Goal: Check status

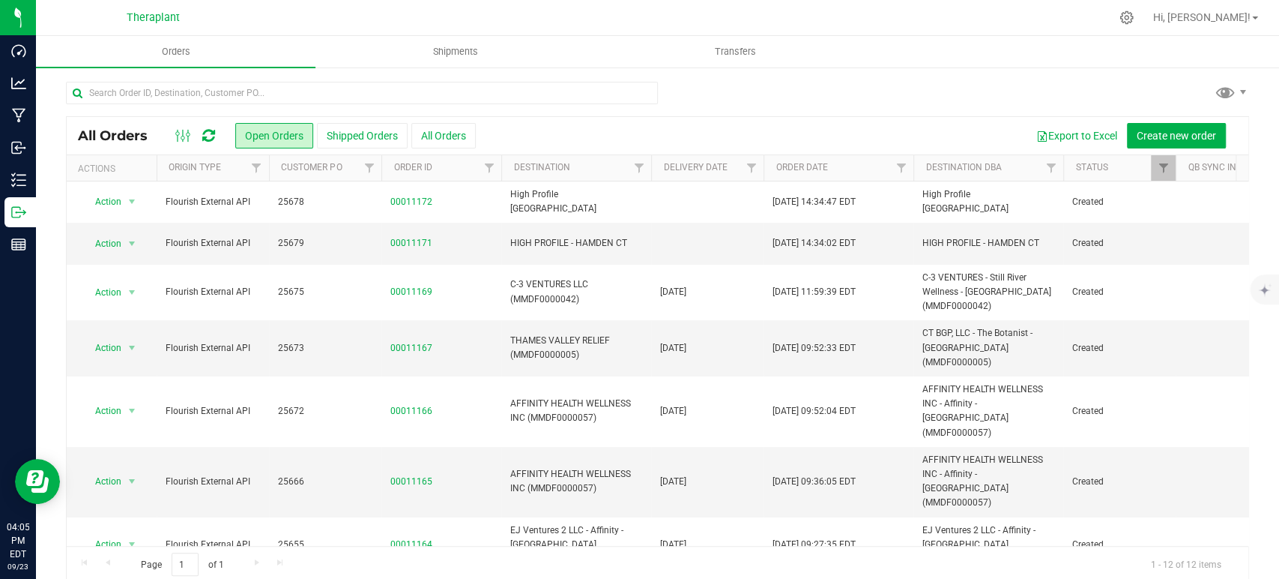
click at [208, 136] on icon at bounding box center [208, 135] width 13 height 15
click at [210, 135] on icon at bounding box center [208, 135] width 13 height 15
click at [952, 99] on div at bounding box center [657, 99] width 1183 height 34
click at [211, 130] on icon at bounding box center [208, 135] width 13 height 15
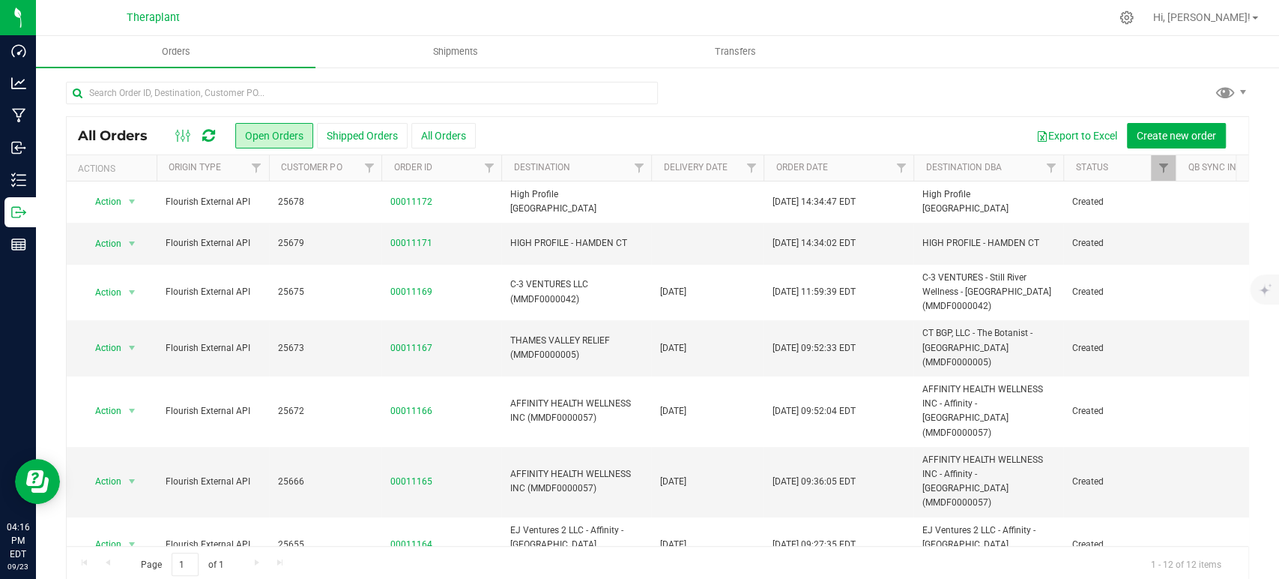
click at [206, 133] on icon at bounding box center [208, 135] width 13 height 15
click at [950, 70] on div "All Orders Open Orders Shipped Orders All Orders Export to Excel Create new ord…" at bounding box center [657, 331] width 1243 height 531
click at [214, 130] on icon at bounding box center [208, 135] width 13 height 15
click at [208, 130] on icon at bounding box center [208, 135] width 13 height 15
click at [203, 132] on icon at bounding box center [208, 135] width 13 height 15
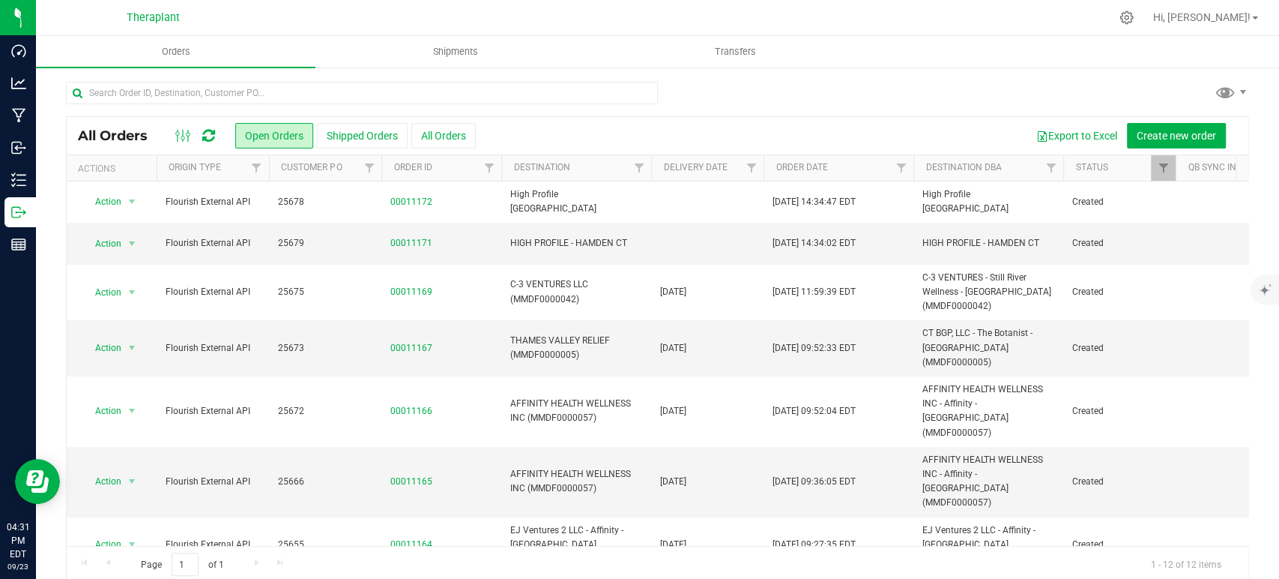
click at [210, 130] on icon at bounding box center [208, 135] width 13 height 15
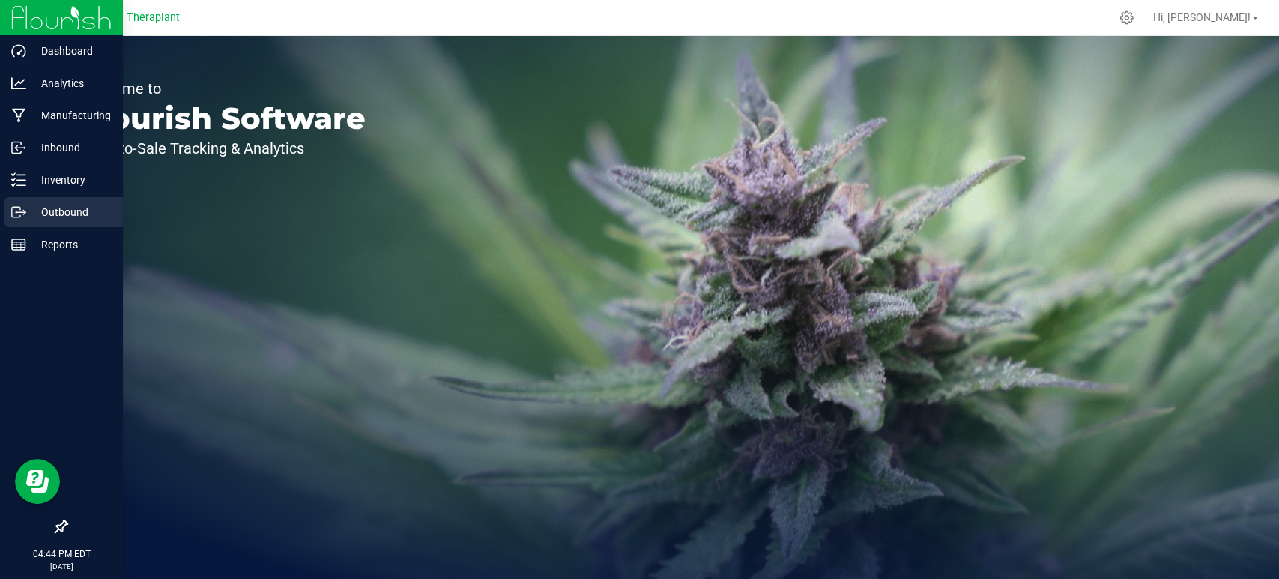
click at [19, 207] on icon at bounding box center [16, 212] width 8 height 10
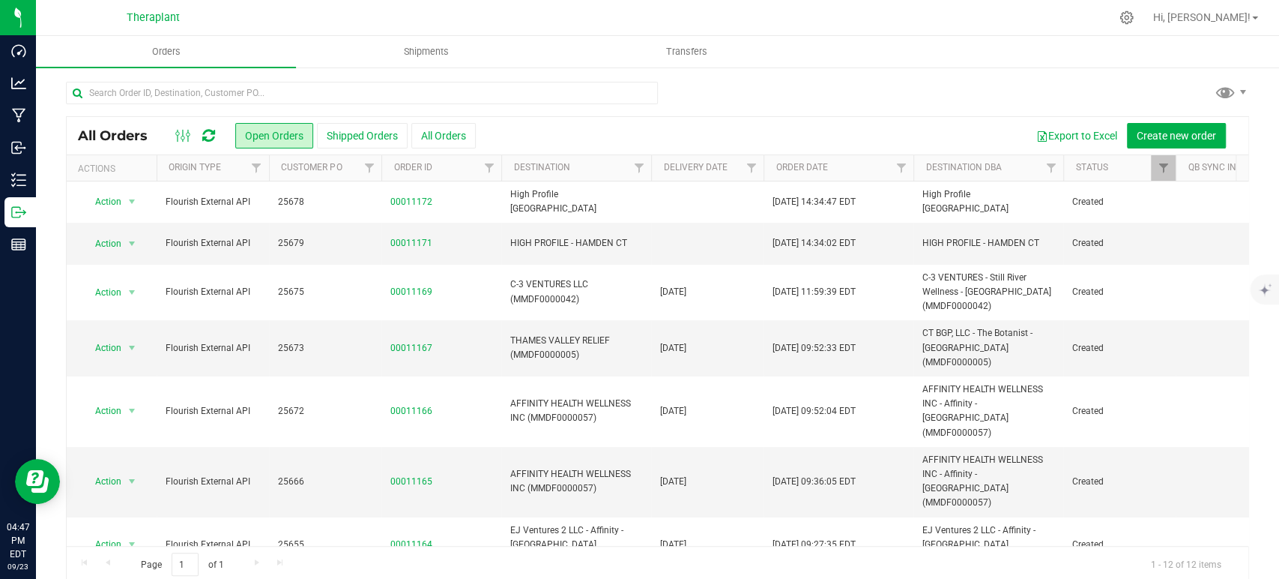
click at [210, 129] on icon at bounding box center [208, 135] width 13 height 15
click at [202, 140] on icon at bounding box center [208, 135] width 13 height 15
